Goal: Task Accomplishment & Management: Complete application form

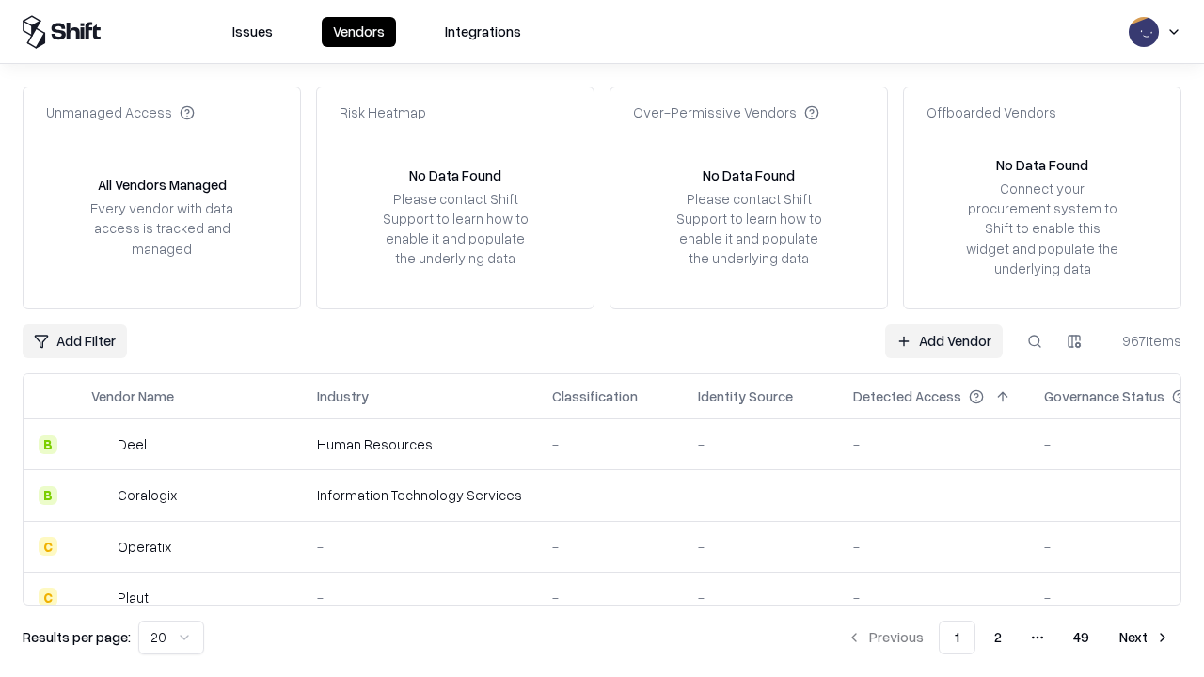
click at [944, 341] on link "Add Vendor" at bounding box center [944, 342] width 118 height 34
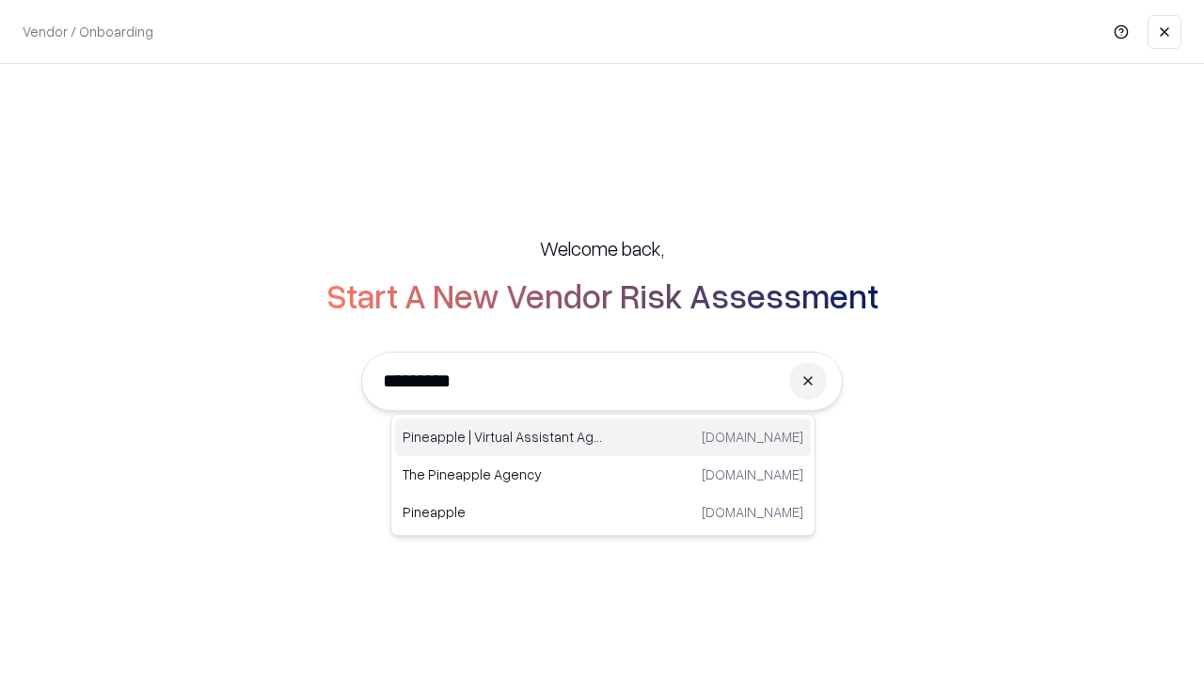
click at [603, 438] on div "Pineapple | Virtual Assistant Agency [DOMAIN_NAME]" at bounding box center [603, 438] width 416 height 38
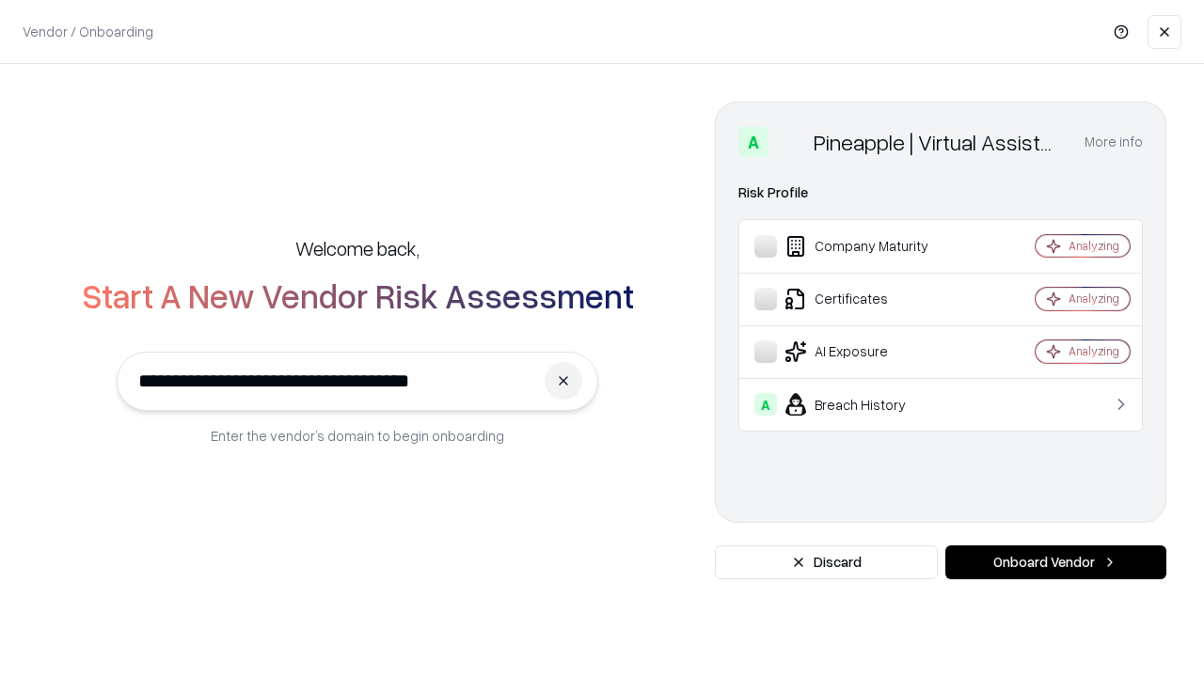
type input "**********"
click at [1056, 563] on button "Onboard Vendor" at bounding box center [1056, 563] width 221 height 34
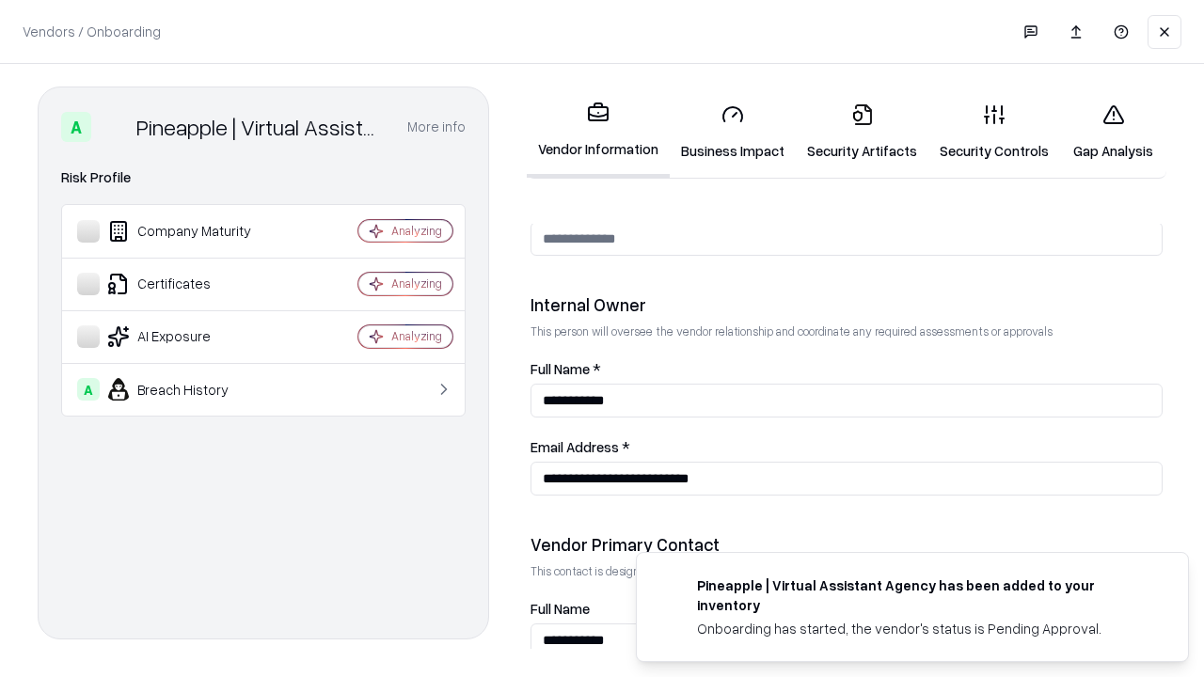
scroll to position [975, 0]
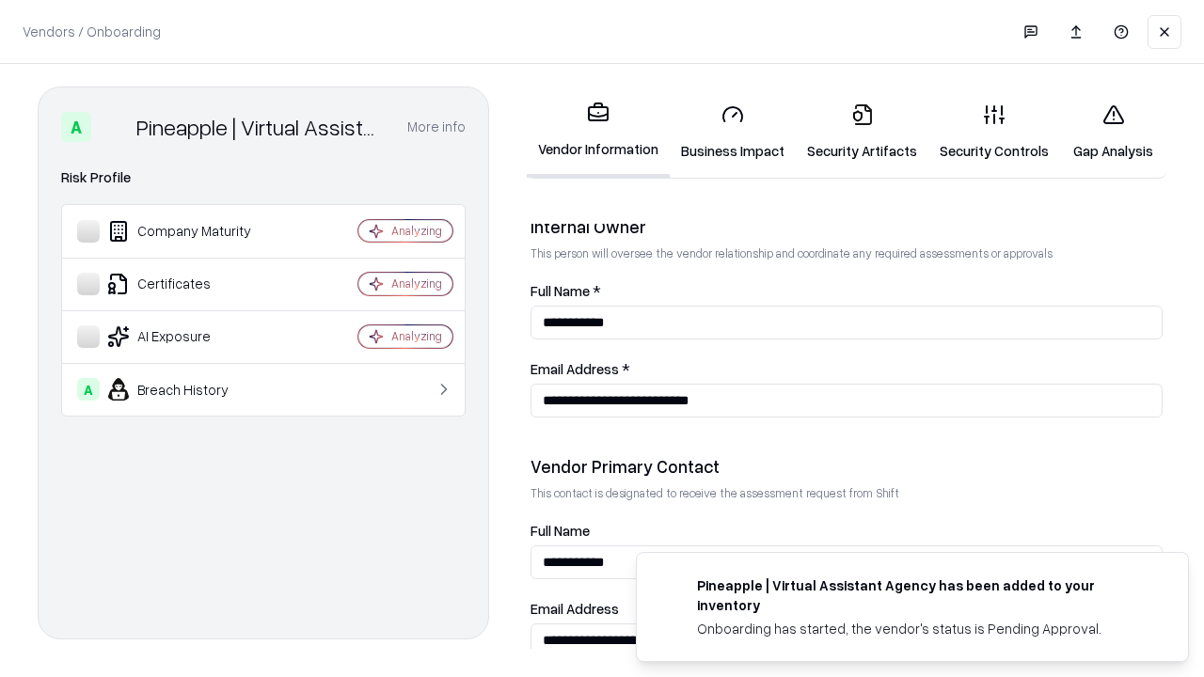
click at [733, 132] on link "Business Impact" at bounding box center [733, 132] width 126 height 88
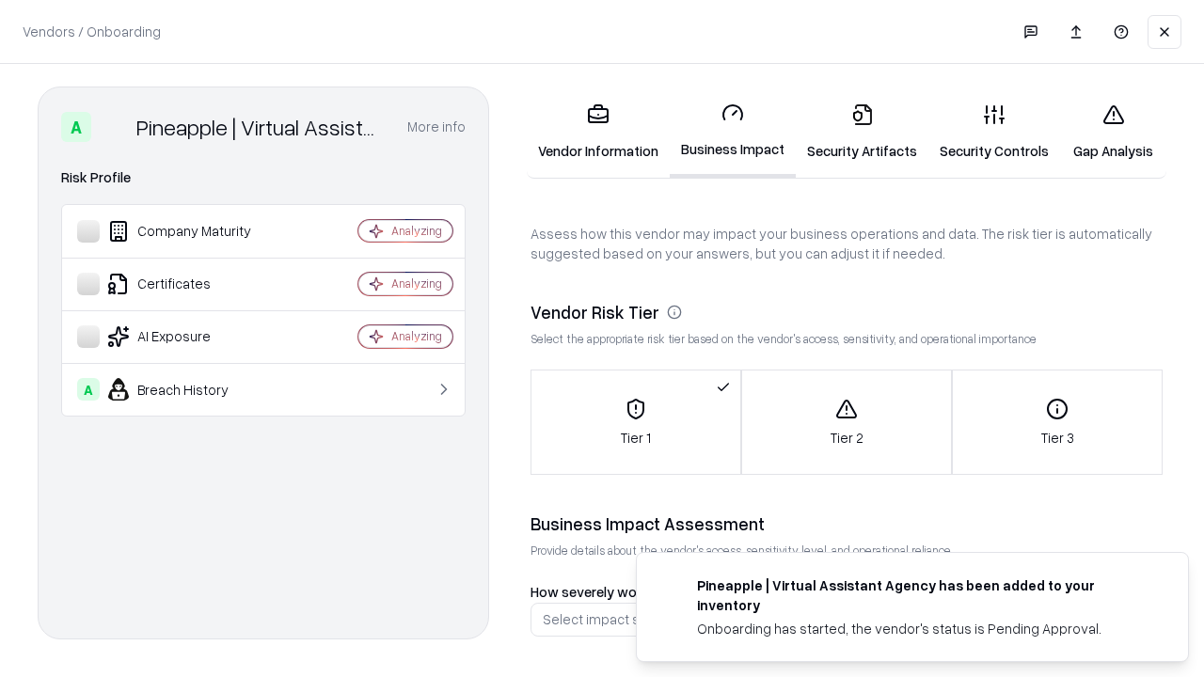
click at [1113, 132] on link "Gap Analysis" at bounding box center [1113, 132] width 106 height 88
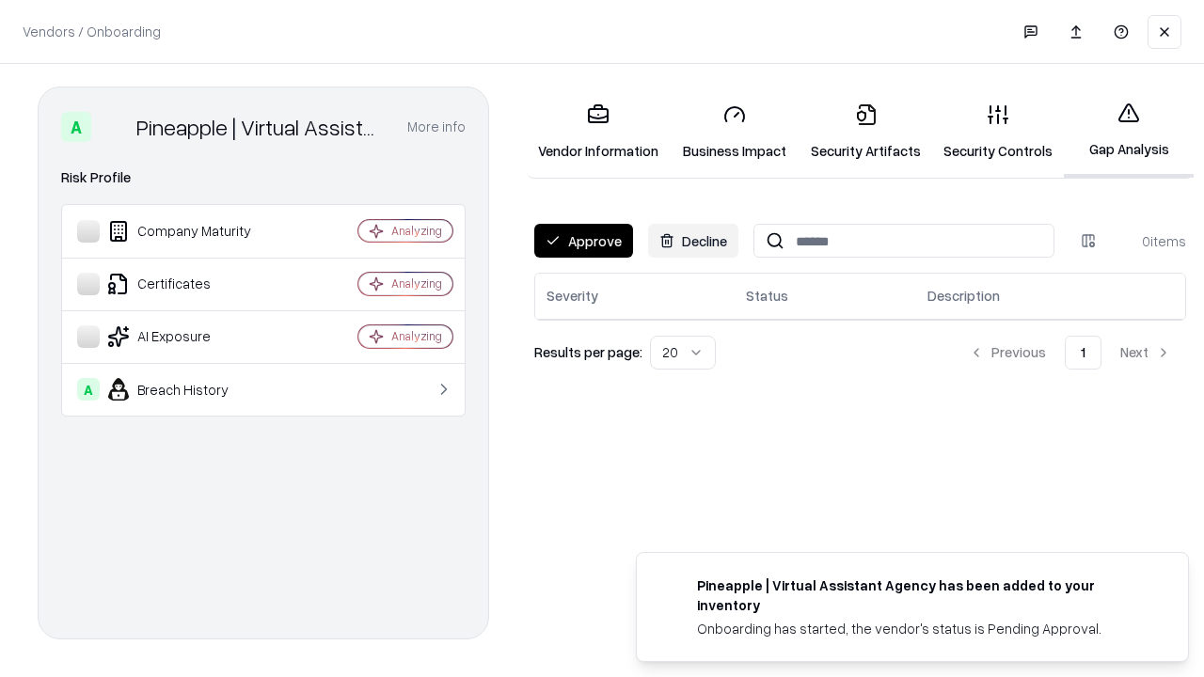
click at [583, 241] on button "Approve" at bounding box center [583, 241] width 99 height 34
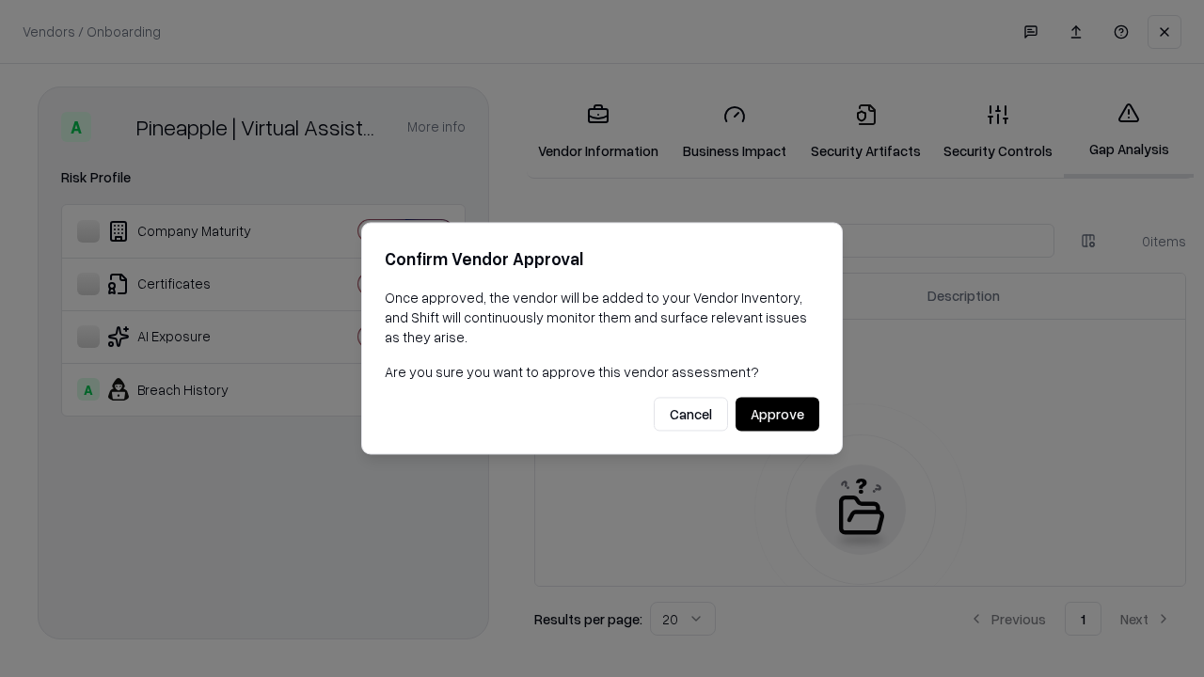
click at [777, 414] on button "Approve" at bounding box center [778, 415] width 84 height 34
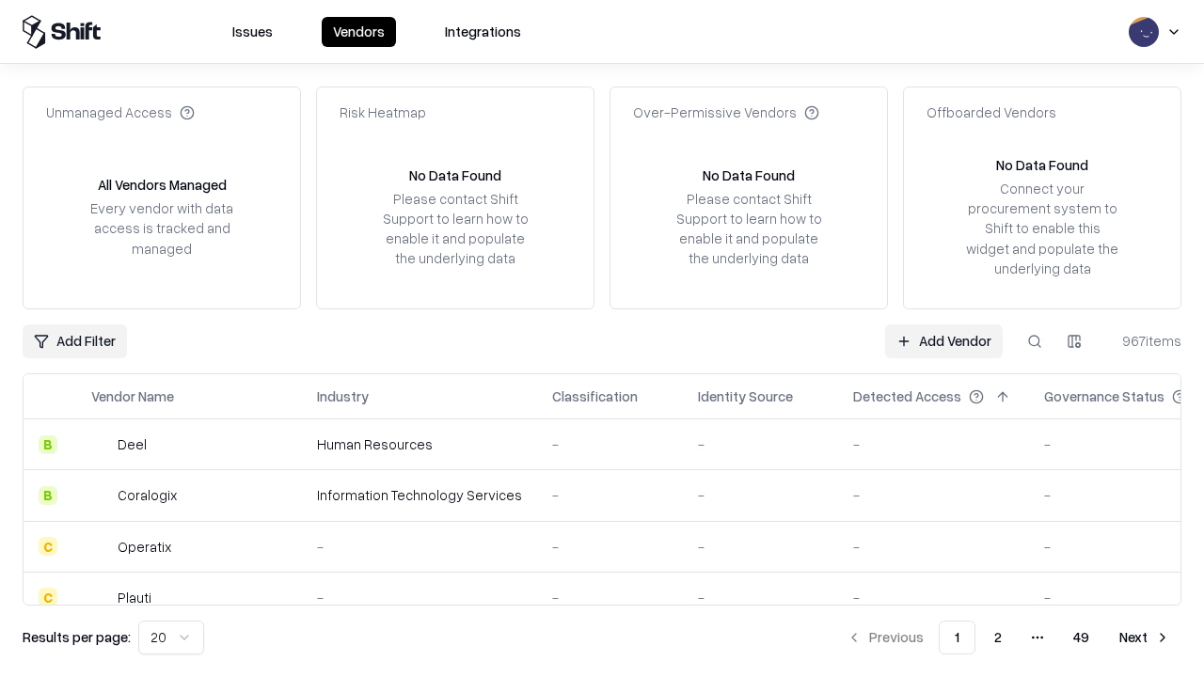
type input "**********"
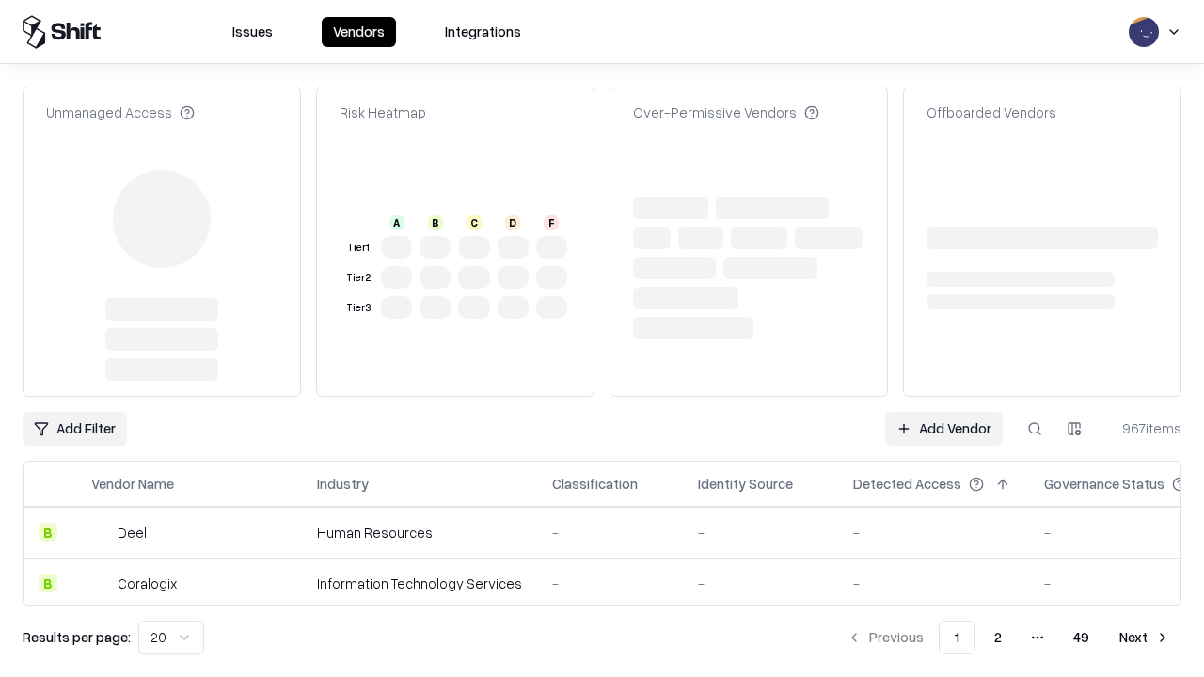
click at [944, 412] on link "Add Vendor" at bounding box center [944, 429] width 118 height 34
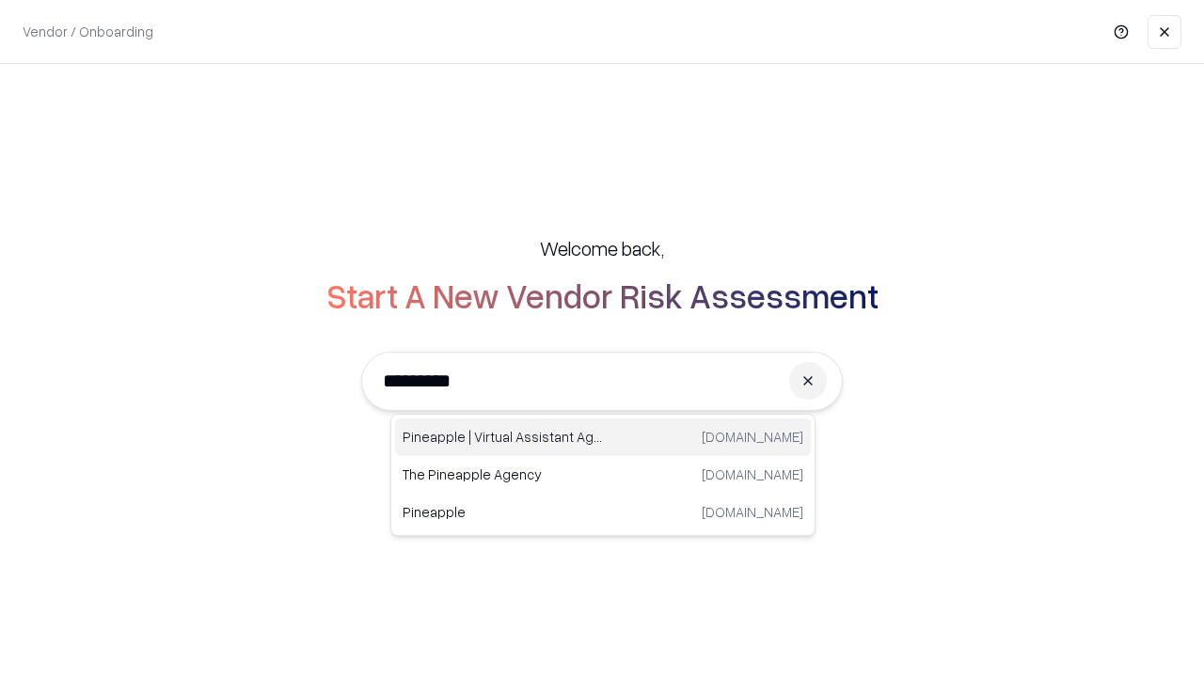
click at [603, 438] on div "Pineapple | Virtual Assistant Agency [DOMAIN_NAME]" at bounding box center [603, 438] width 416 height 38
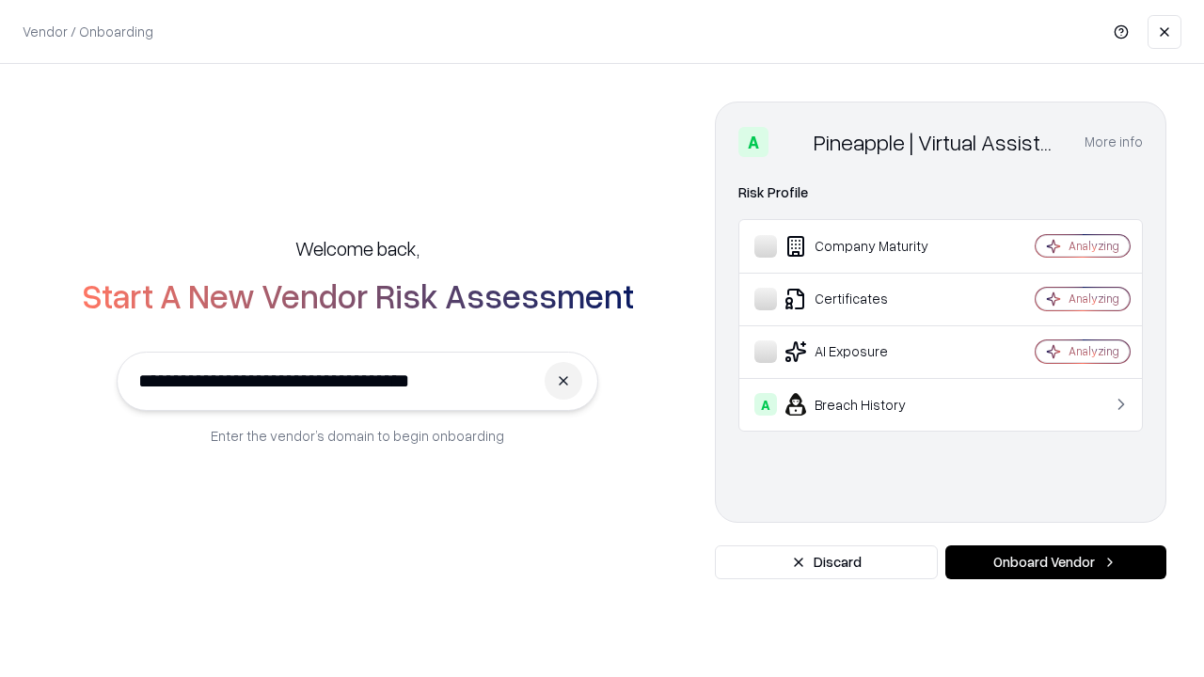
type input "**********"
click at [1056, 563] on button "Onboard Vendor" at bounding box center [1056, 563] width 221 height 34
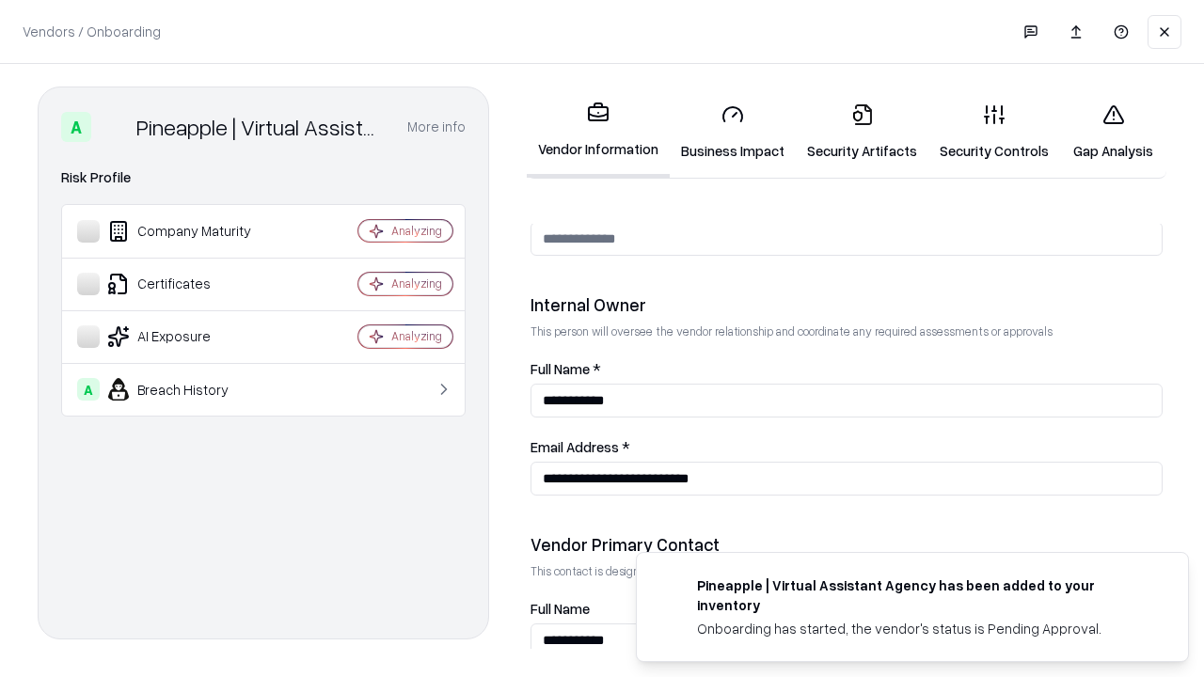
scroll to position [975, 0]
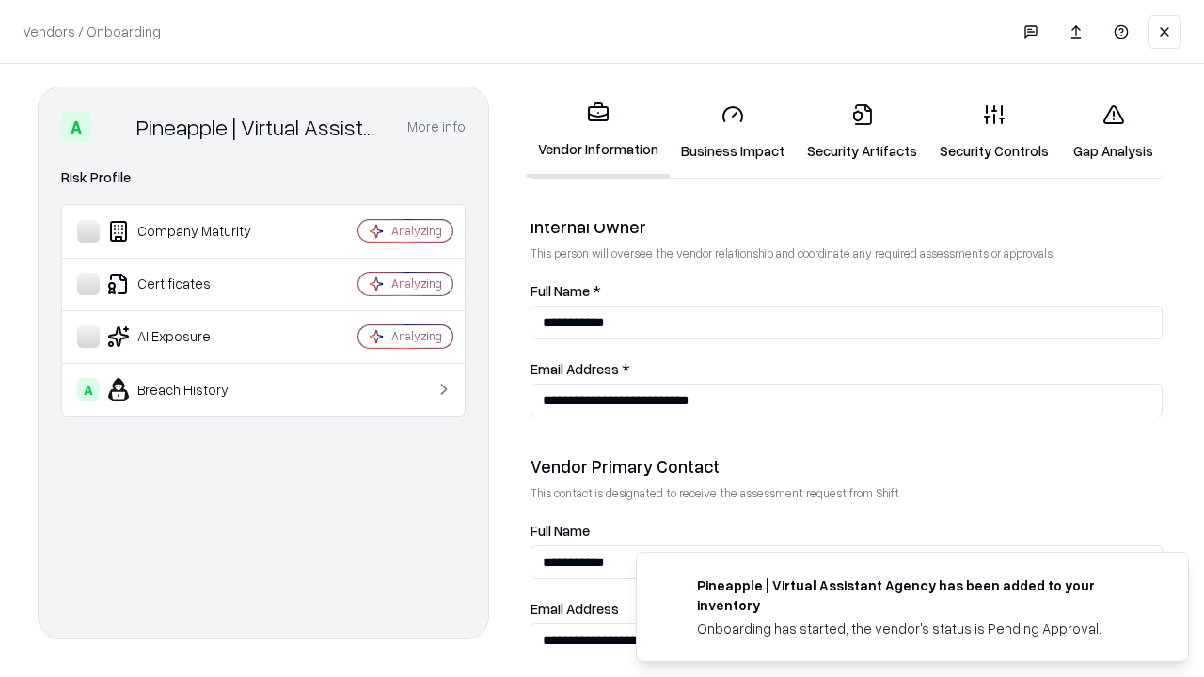
click at [1113, 132] on link "Gap Analysis" at bounding box center [1113, 132] width 106 height 88
